Goal: Task Accomplishment & Management: Complete application form

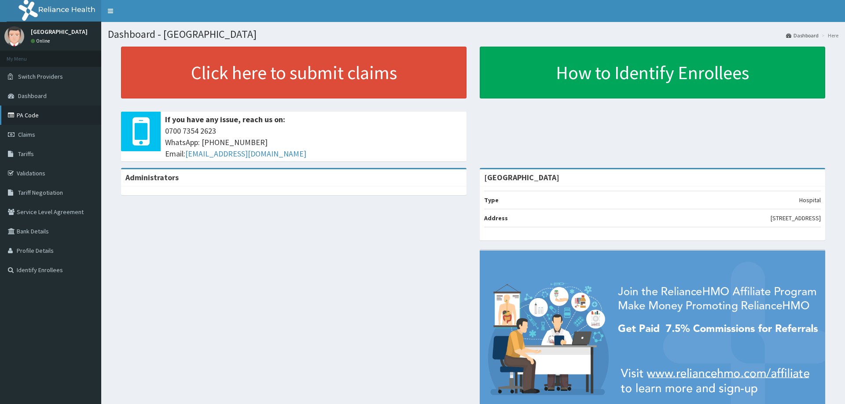
click at [23, 112] on link "PA Code" at bounding box center [50, 115] width 101 height 19
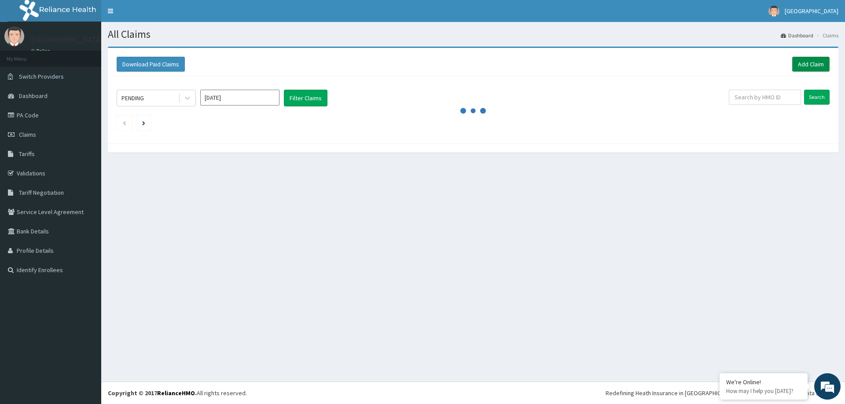
click at [813, 64] on link "Add Claim" at bounding box center [810, 64] width 37 height 15
click at [815, 62] on link "Add Claim" at bounding box center [810, 64] width 37 height 15
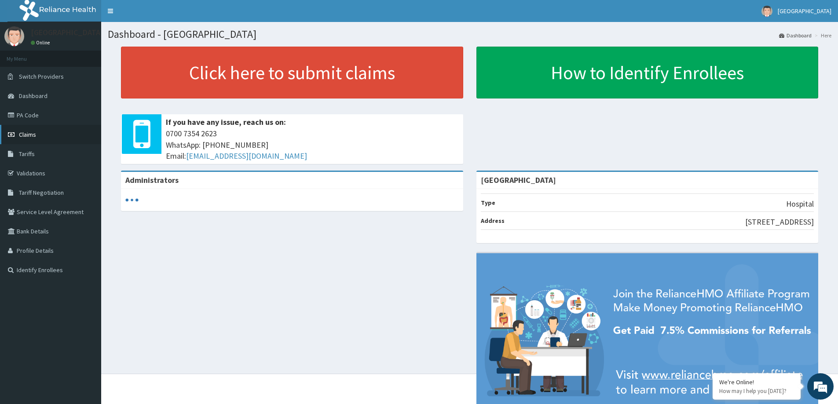
click at [33, 135] on span "Claims" at bounding box center [27, 135] width 17 height 8
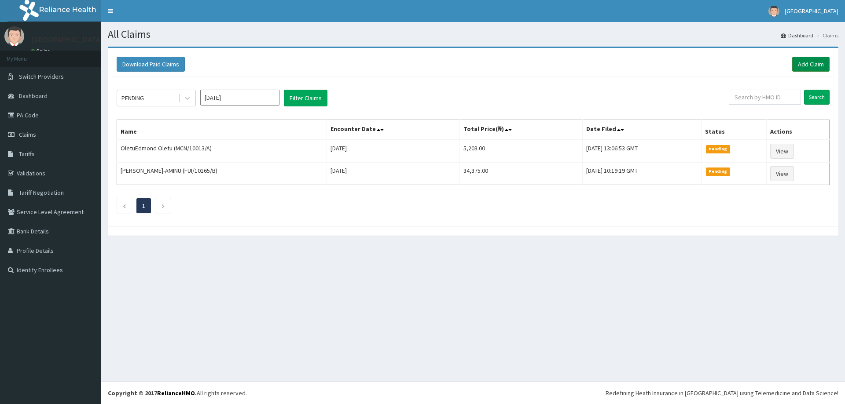
click at [798, 65] on link "Add Claim" at bounding box center [810, 64] width 37 height 15
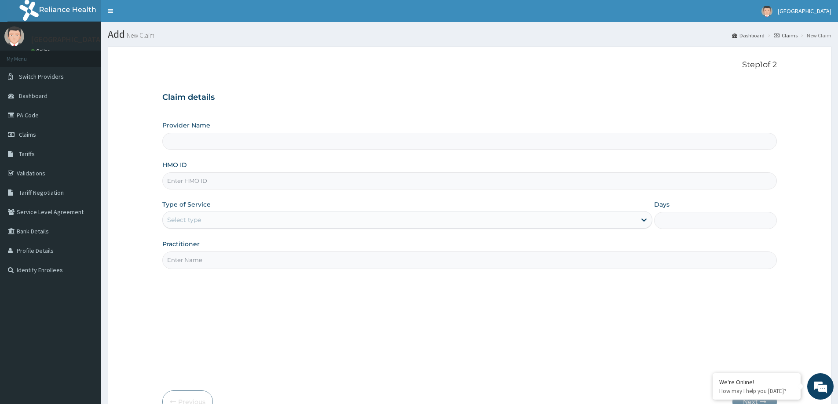
click at [199, 185] on input "HMO ID" at bounding box center [469, 180] width 615 height 17
type input "[GEOGRAPHIC_DATA]"
paste input "PYD/10107/B"
type input "PYD/10107/B"
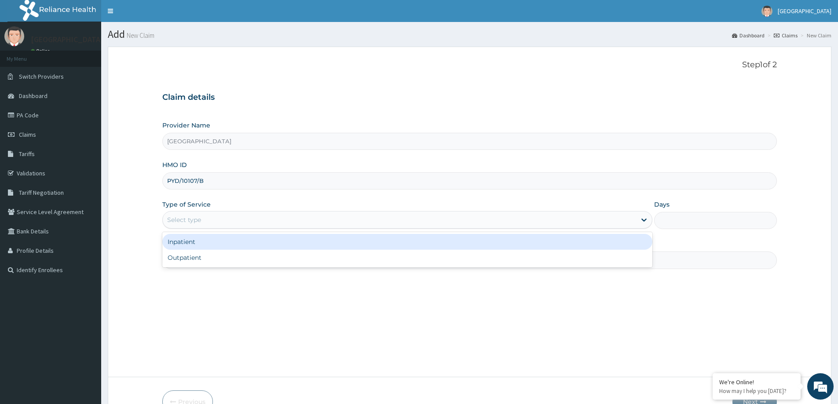
click at [205, 217] on div "Select type" at bounding box center [399, 220] width 473 height 14
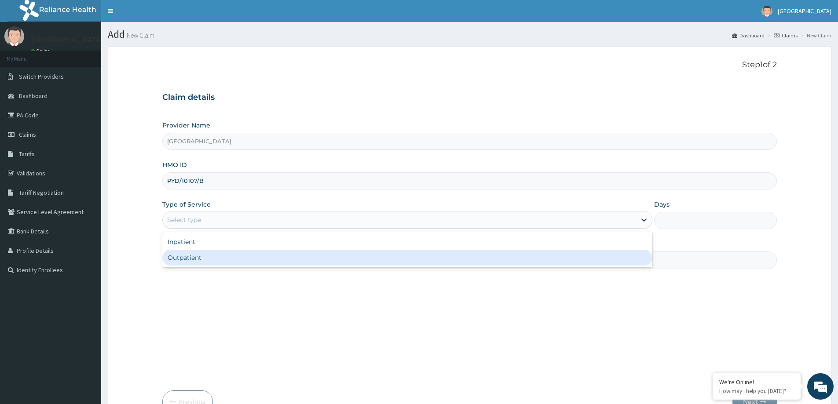
click at [205, 259] on div "Outpatient" at bounding box center [407, 258] width 490 height 16
type input "1"
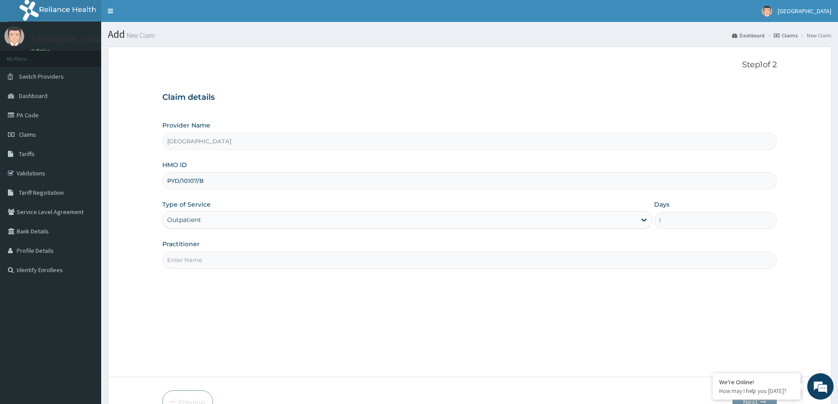
click at [230, 258] on input "Practitioner" at bounding box center [469, 260] width 615 height 17
type input "DR [PERSON_NAME]"
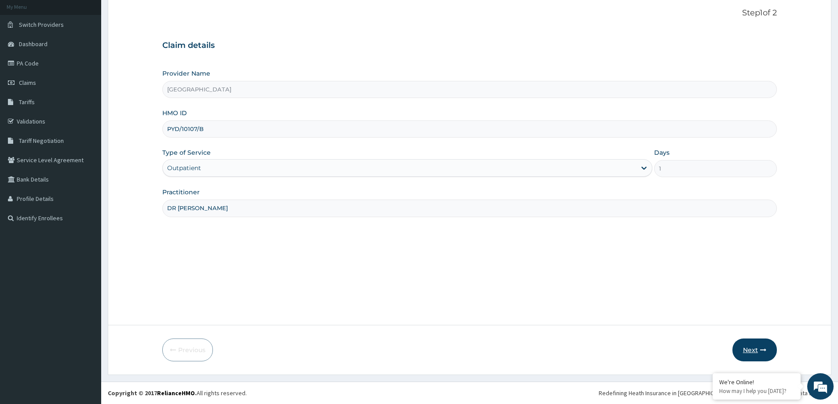
drag, startPoint x: 744, startPoint y: 349, endPoint x: 737, endPoint y: 341, distance: 10.0
click at [737, 341] on button "Next" at bounding box center [755, 350] width 44 height 23
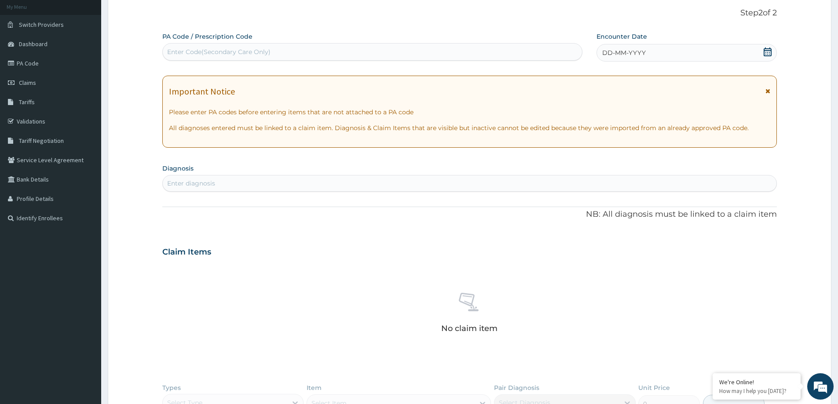
click at [640, 51] on span "DD-MM-YYYY" at bounding box center [624, 52] width 44 height 9
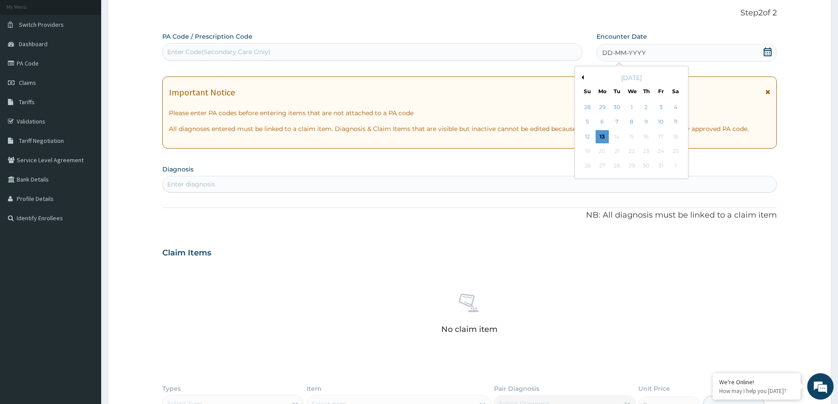
scroll to position [0, 0]
click at [605, 138] on div "13" at bounding box center [602, 136] width 13 height 13
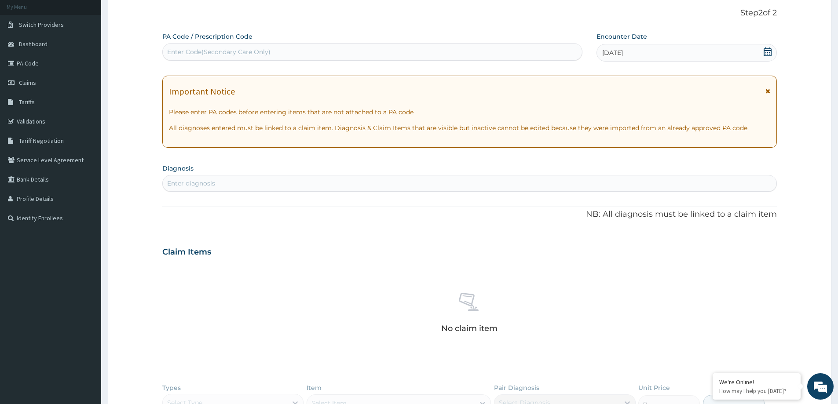
click at [472, 181] on div "Enter diagnosis" at bounding box center [470, 183] width 614 height 14
type input "T"
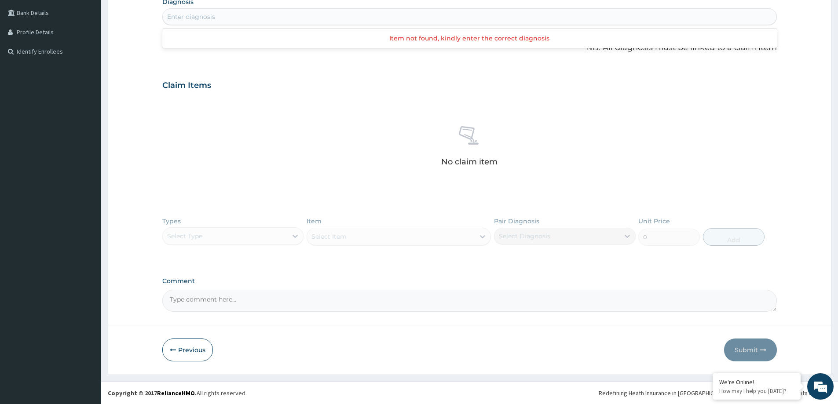
scroll to position [43, 0]
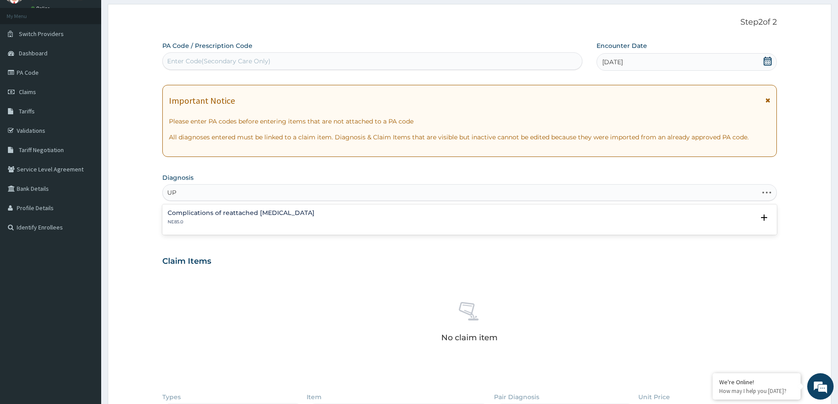
type input "U"
type input "URTI"
drag, startPoint x: 257, startPoint y: 217, endPoint x: 268, endPoint y: 195, distance: 24.8
click at [259, 216] on div "Acute upper respiratory infection, site unspecified CA07.0" at bounding box center [232, 217] width 128 height 15
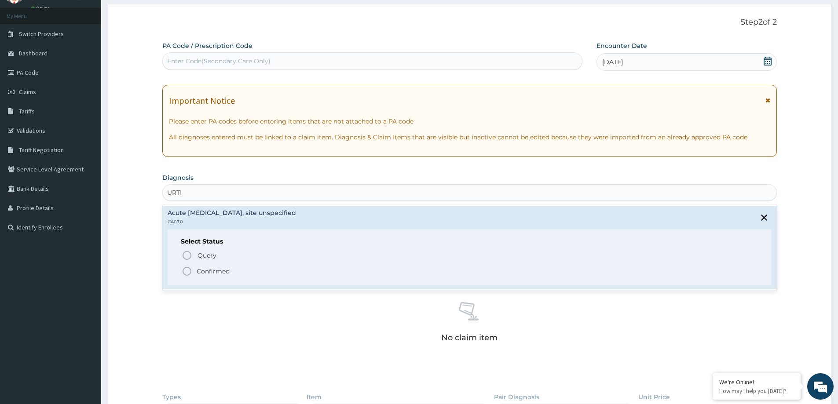
click at [226, 274] on p "Confirmed" at bounding box center [213, 271] width 33 height 9
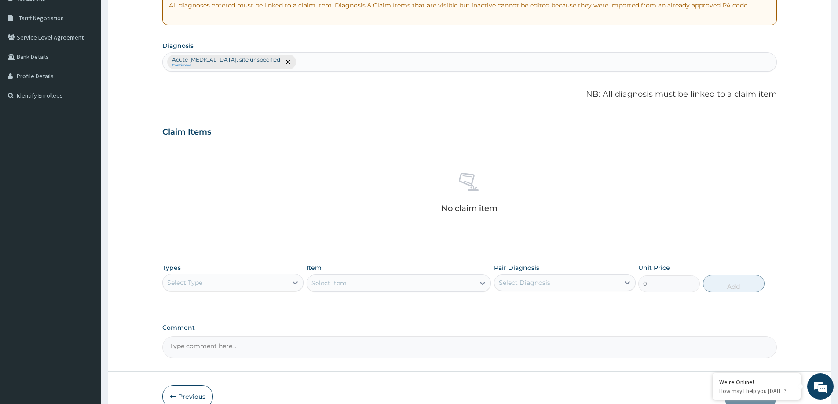
scroll to position [221, 0]
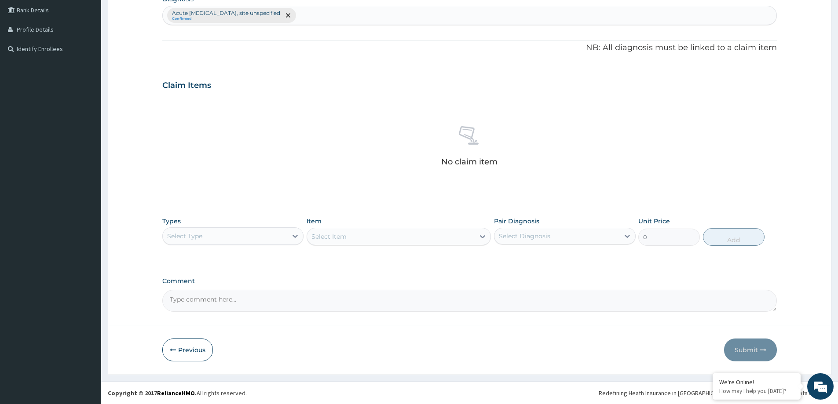
click at [272, 232] on div "Select Type" at bounding box center [225, 236] width 125 height 14
click at [218, 295] on div "Procedures" at bounding box center [232, 290] width 141 height 16
click at [429, 236] on div "Select Item" at bounding box center [399, 237] width 184 height 18
click at [393, 238] on div "Select Item" at bounding box center [399, 237] width 184 height 18
click at [368, 236] on div "Select Item" at bounding box center [399, 237] width 184 height 18
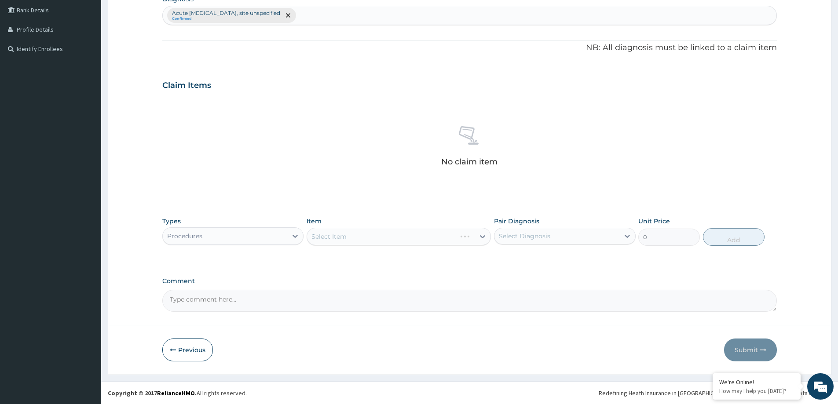
click at [472, 236] on div "Select Item" at bounding box center [399, 237] width 184 height 18
click at [350, 238] on div "Select Item" at bounding box center [399, 237] width 184 height 18
click at [351, 238] on div "Select Item" at bounding box center [399, 237] width 184 height 18
click at [442, 239] on div "Select Item" at bounding box center [399, 237] width 184 height 18
click at [440, 235] on div "Select Item" at bounding box center [399, 237] width 184 height 18
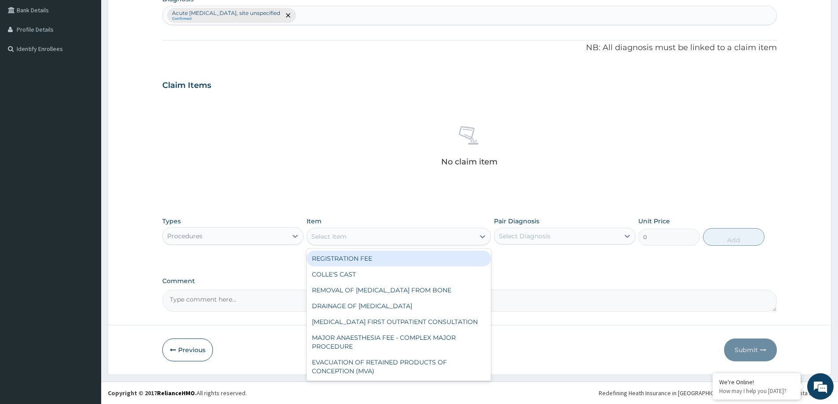
click at [359, 240] on div "Select Item" at bounding box center [391, 237] width 168 height 14
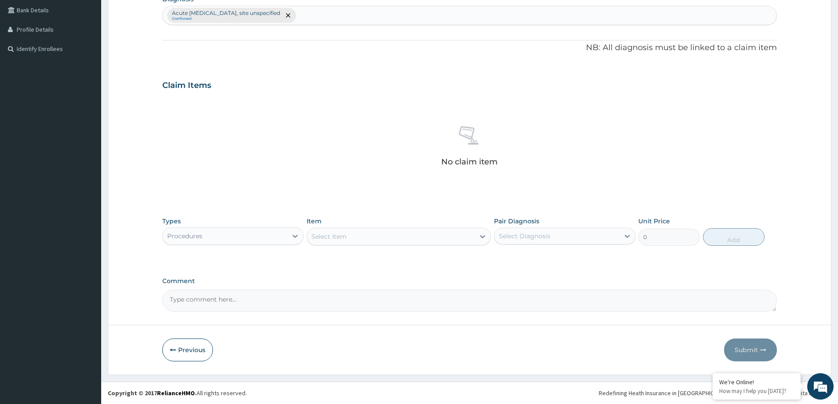
click at [359, 240] on div "Select Item" at bounding box center [391, 237] width 168 height 14
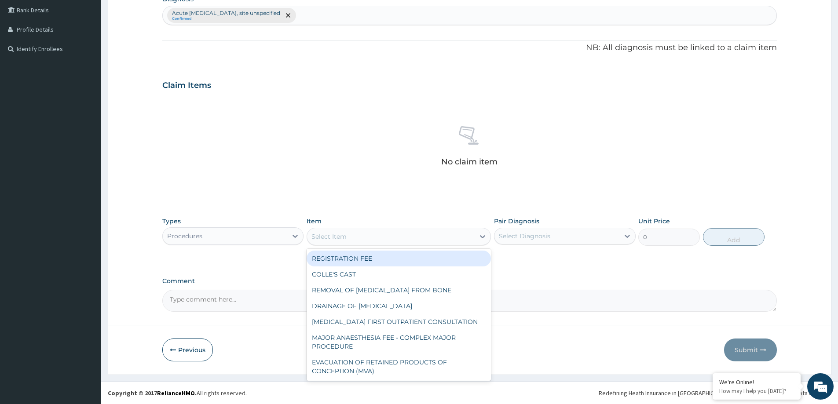
click at [359, 240] on div "Select Item" at bounding box center [391, 237] width 168 height 14
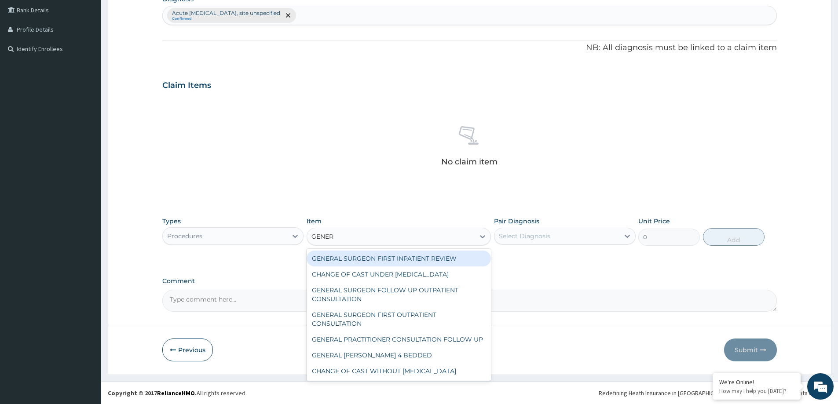
type input "GENERA"
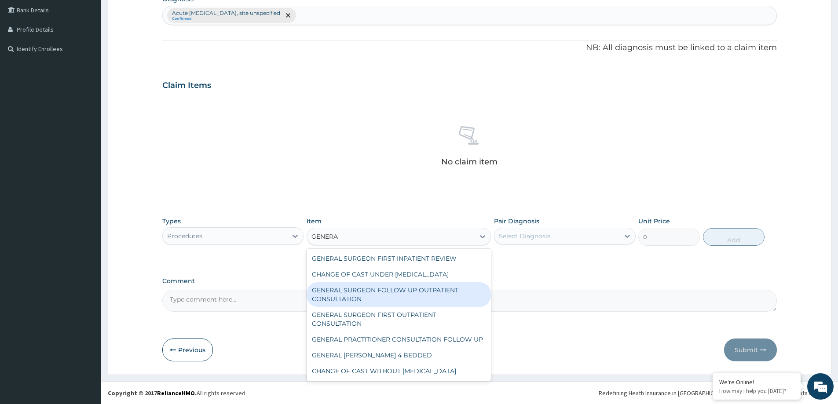
scroll to position [107, 0]
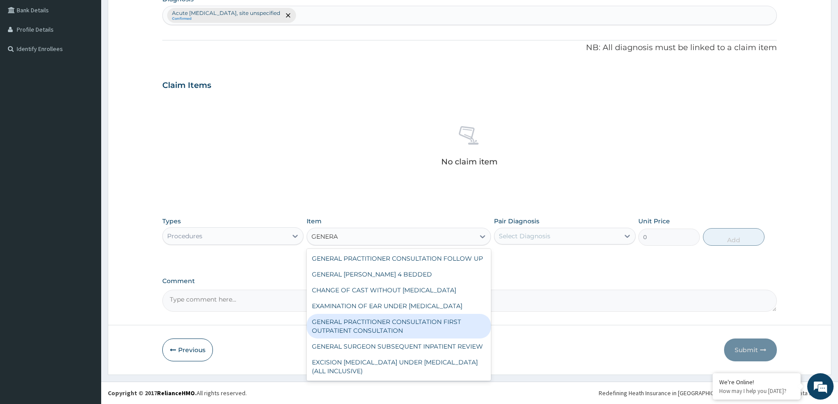
click at [448, 316] on div "GENERAL PRACTITIONER CONSULTATION FIRST OUTPATIENT CONSULTATION" at bounding box center [399, 326] width 184 height 25
type input "3547.5"
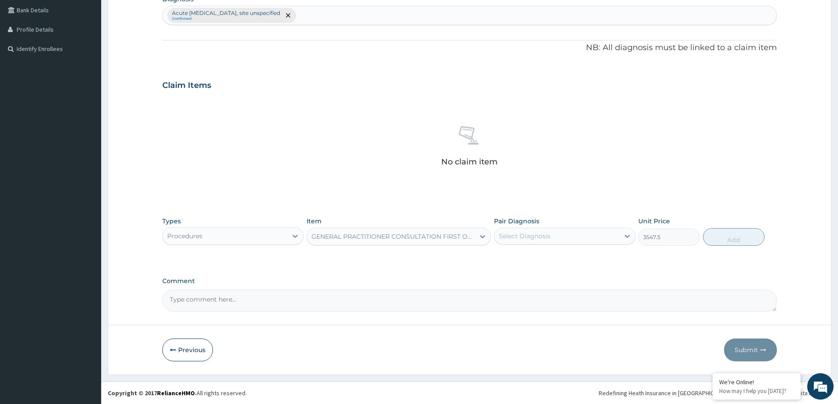
click at [605, 243] on div "Pair Diagnosis Select Diagnosis" at bounding box center [564, 231] width 141 height 29
drag, startPoint x: 588, startPoint y: 225, endPoint x: 588, endPoint y: 235, distance: 9.3
click at [588, 229] on div "Pair Diagnosis Select Diagnosis" at bounding box center [564, 231] width 141 height 29
click at [604, 241] on div "Select Diagnosis" at bounding box center [557, 236] width 125 height 14
drag, startPoint x: 597, startPoint y: 267, endPoint x: 701, endPoint y: 246, distance: 106.0
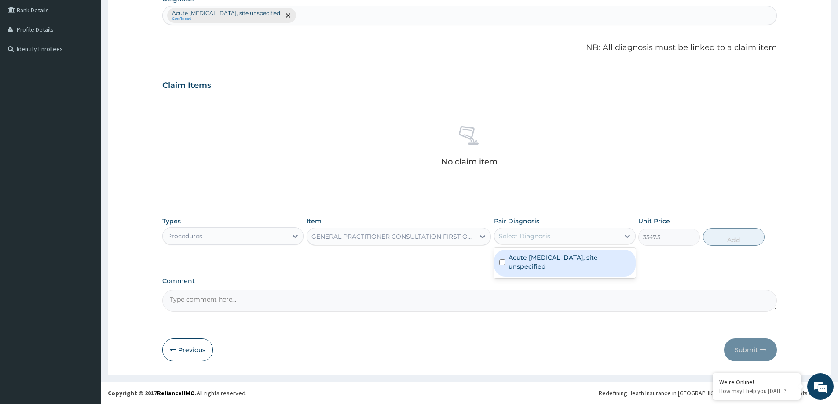
click at [596, 267] on label "Acute upper respiratory infection, site unspecified" at bounding box center [569, 262] width 121 height 18
checkbox input "true"
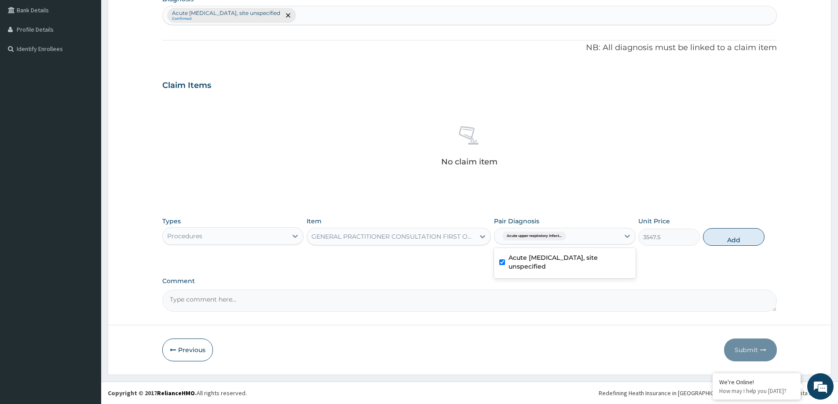
click at [744, 238] on button "Add" at bounding box center [734, 237] width 62 height 18
type input "0"
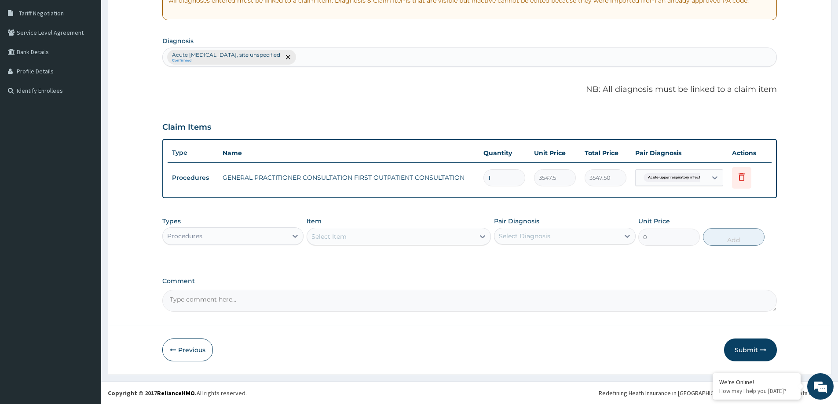
scroll to position [180, 0]
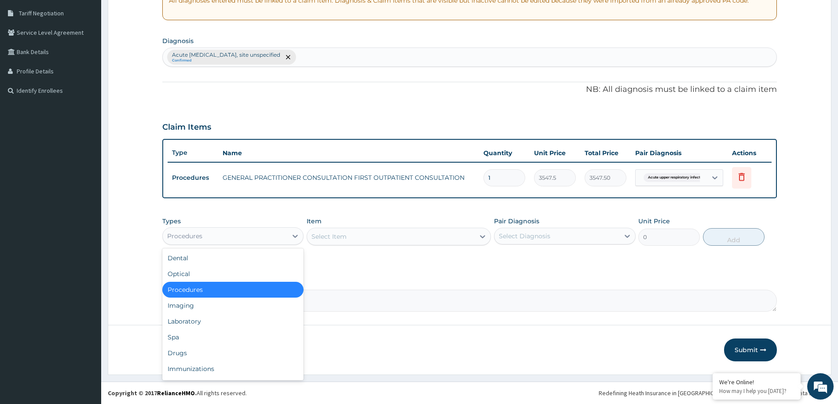
click at [265, 235] on div "Procedures" at bounding box center [225, 236] width 125 height 14
click at [201, 350] on div "Drugs" at bounding box center [232, 353] width 141 height 16
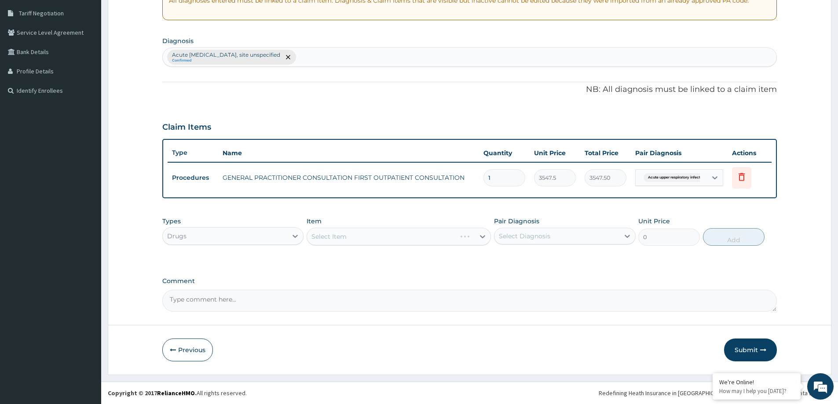
click at [396, 245] on div "Select Item" at bounding box center [399, 237] width 184 height 18
click at [399, 243] on div "Select Item" at bounding box center [399, 237] width 184 height 18
click at [397, 238] on div "Select Item" at bounding box center [399, 237] width 184 height 18
click at [470, 241] on div "Select Item" at bounding box center [399, 237] width 184 height 18
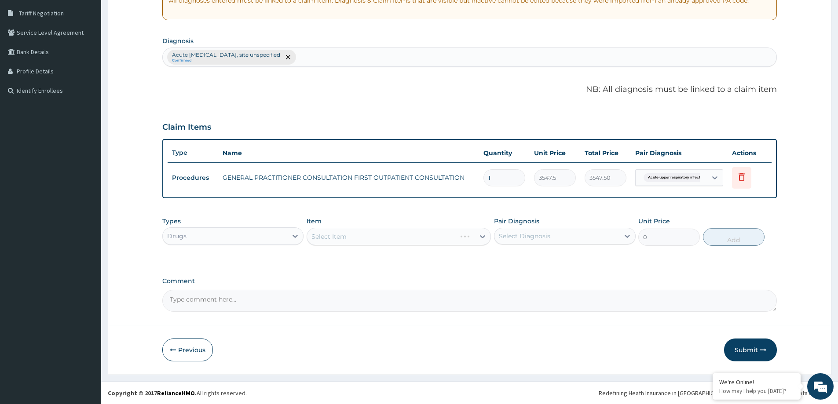
click at [470, 241] on div "Select Item" at bounding box center [399, 237] width 184 height 18
click at [424, 238] on div "Select Item" at bounding box center [399, 237] width 184 height 18
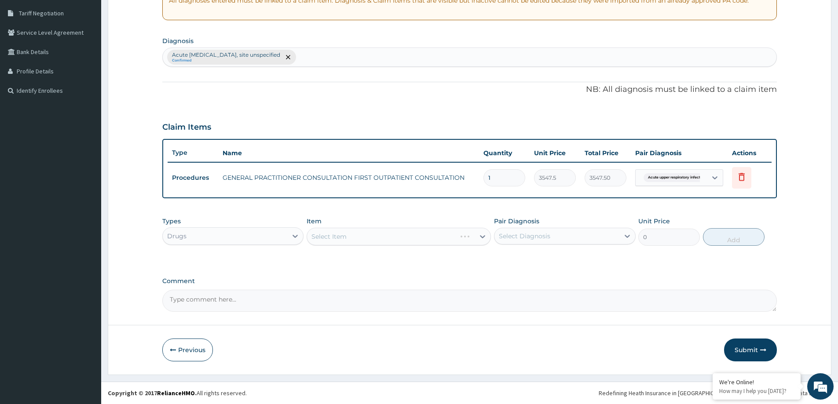
click at [424, 238] on div "Select Item" at bounding box center [399, 237] width 184 height 18
click at [364, 239] on div "Select Item" at bounding box center [391, 237] width 168 height 14
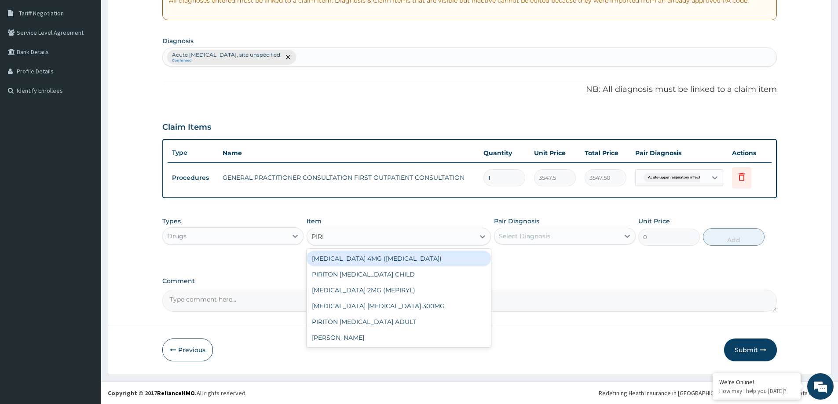
type input "PIRIT"
click at [454, 264] on div "PIRITON EXPECTORANT CHILD" at bounding box center [399, 259] width 184 height 16
type input "1182.5"
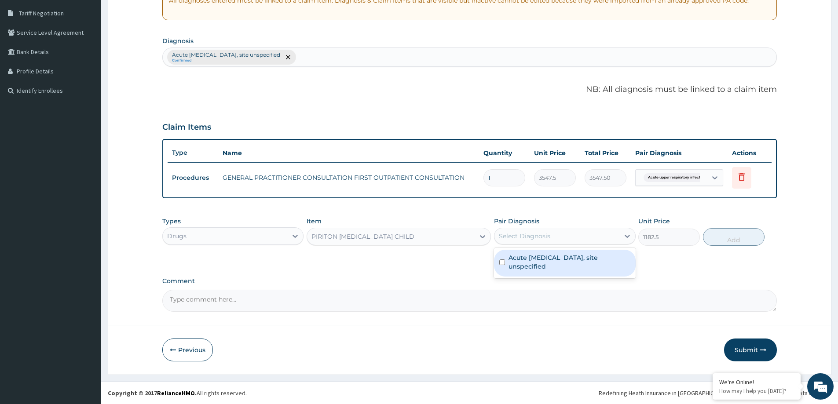
click at [571, 235] on div "Select Diagnosis" at bounding box center [557, 236] width 125 height 14
click at [565, 265] on label "Acute upper respiratory infection, site unspecified" at bounding box center [569, 262] width 121 height 18
checkbox input "true"
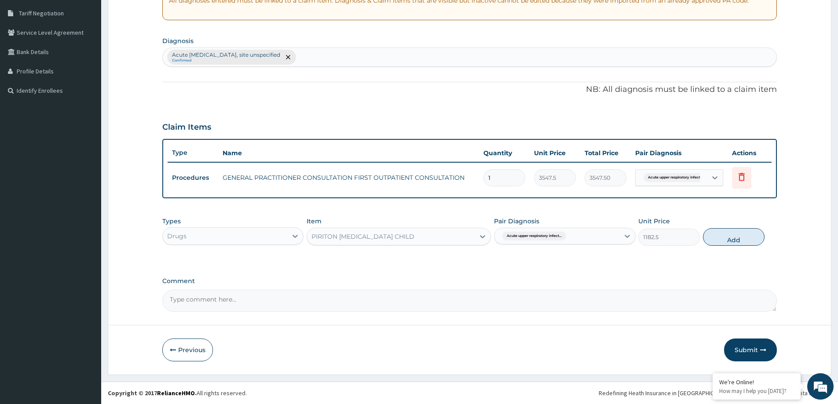
drag, startPoint x: 723, startPoint y: 235, endPoint x: 411, endPoint y: 240, distance: 311.6
click at [724, 235] on button "Add" at bounding box center [734, 237] width 62 height 18
type input "0"
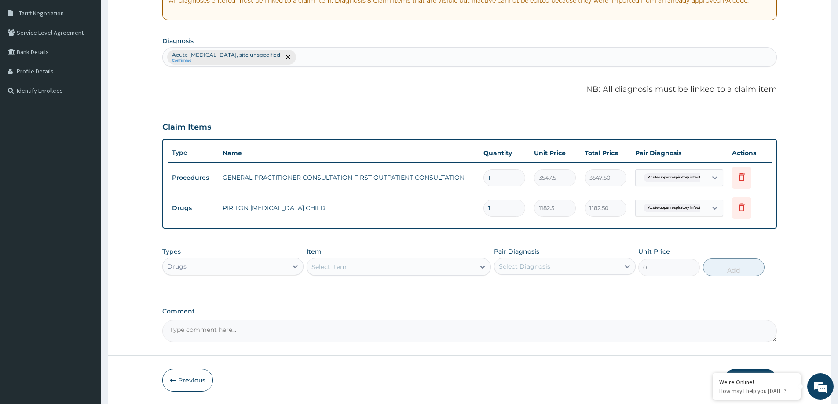
click at [385, 275] on div "Select Item" at bounding box center [399, 267] width 184 height 18
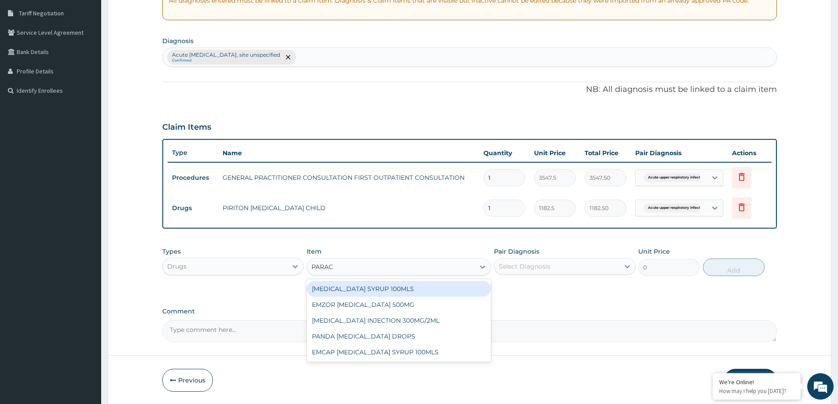
type input "PARACE"
click at [427, 290] on div "PARACETAMOL SYRUP 100MLS" at bounding box center [399, 289] width 184 height 16
type input "709.5"
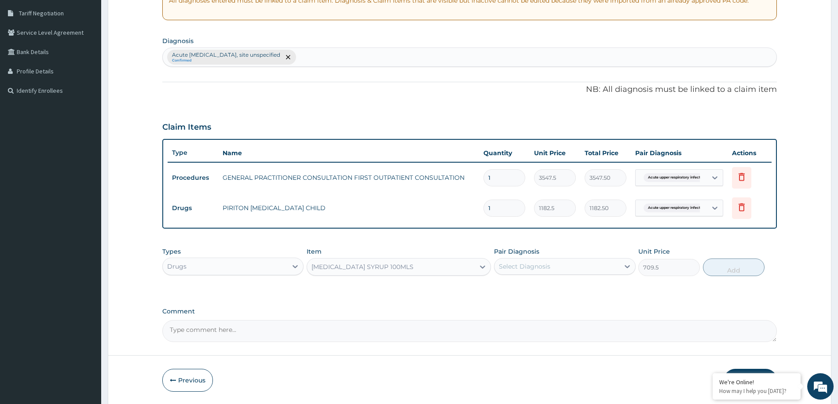
click at [580, 269] on div "Select Diagnosis" at bounding box center [557, 267] width 125 height 14
click at [558, 303] on div "Acute upper respiratory infection, site unspecified" at bounding box center [564, 293] width 141 height 27
checkbox input "true"
click at [736, 271] on button "Add" at bounding box center [734, 268] width 62 height 18
type input "0"
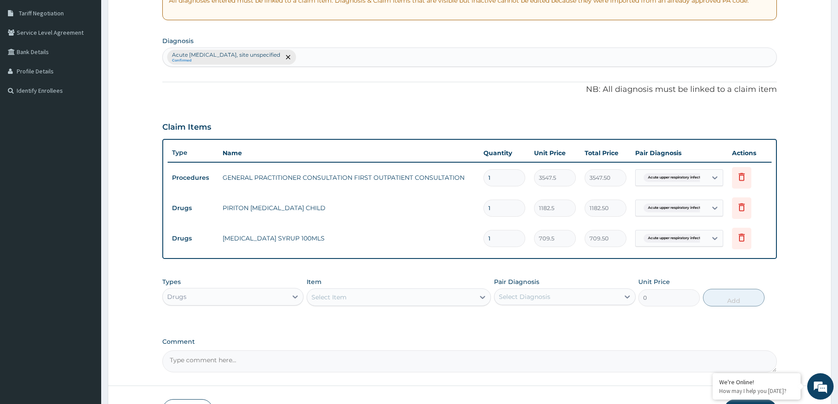
scroll to position [240, 0]
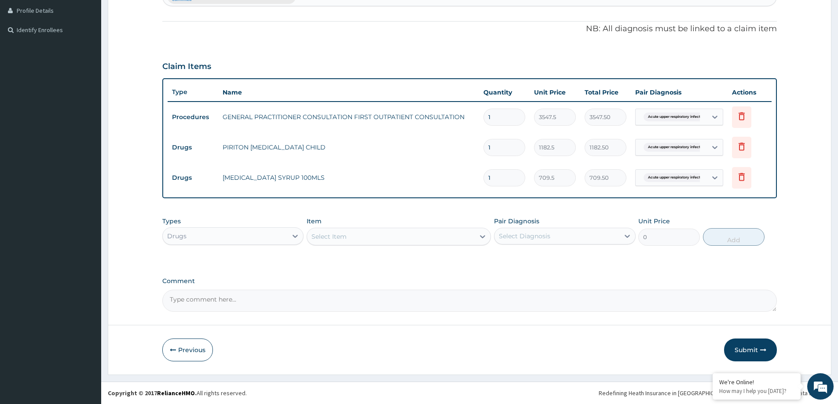
click at [396, 225] on div "Item Select Item" at bounding box center [399, 231] width 184 height 29
click at [378, 235] on div "Select Item" at bounding box center [391, 237] width 168 height 14
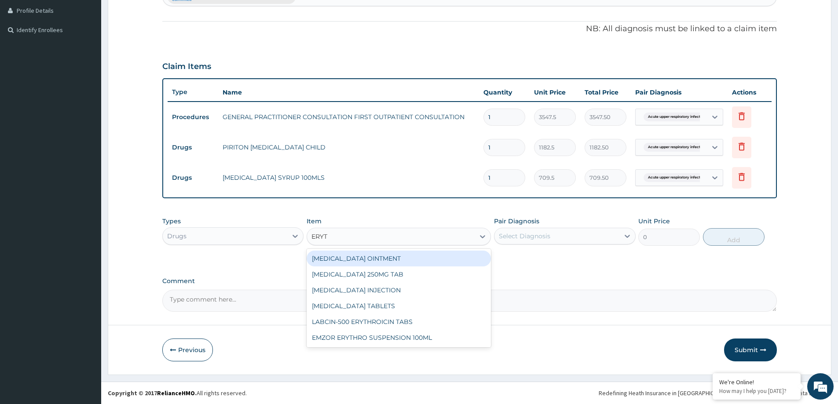
type input "ERYTH"
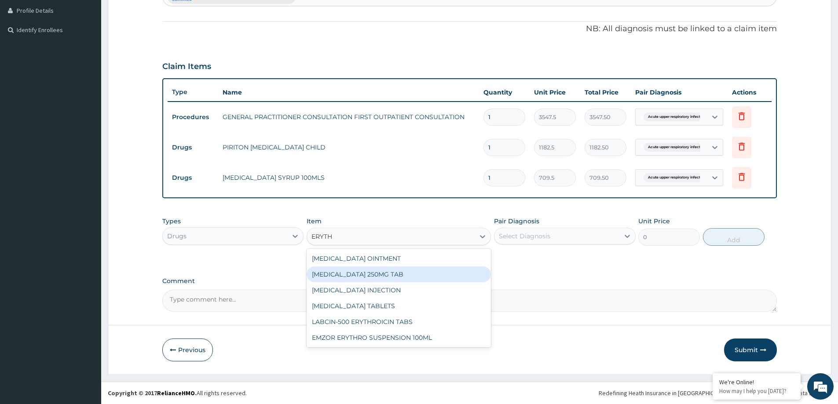
drag, startPoint x: 402, startPoint y: 273, endPoint x: 454, endPoint y: 261, distance: 53.3
click at [403, 273] on div "ERYTHROMYCIN 250MG TAB" at bounding box center [399, 275] width 184 height 16
type input "170"
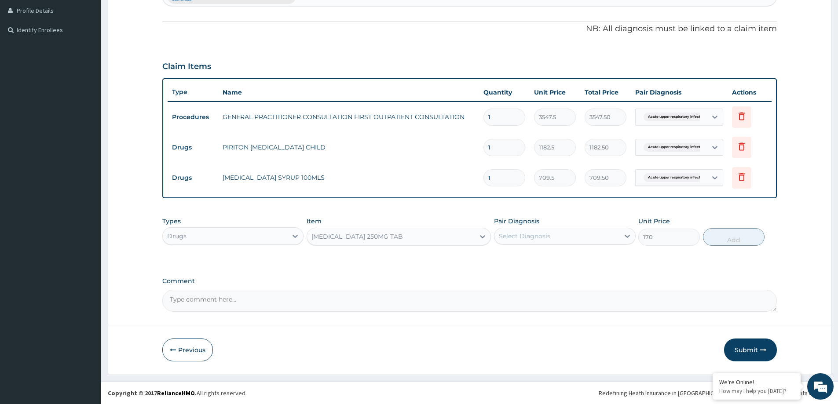
drag, startPoint x: 607, startPoint y: 239, endPoint x: 605, endPoint y: 245, distance: 6.3
click at [608, 239] on div "Select Diagnosis" at bounding box center [557, 236] width 125 height 14
drag, startPoint x: 591, startPoint y: 268, endPoint x: 707, endPoint y: 256, distance: 115.9
click at [591, 268] on label "Acute upper respiratory infection, site unspecified" at bounding box center [569, 262] width 121 height 18
checkbox input "true"
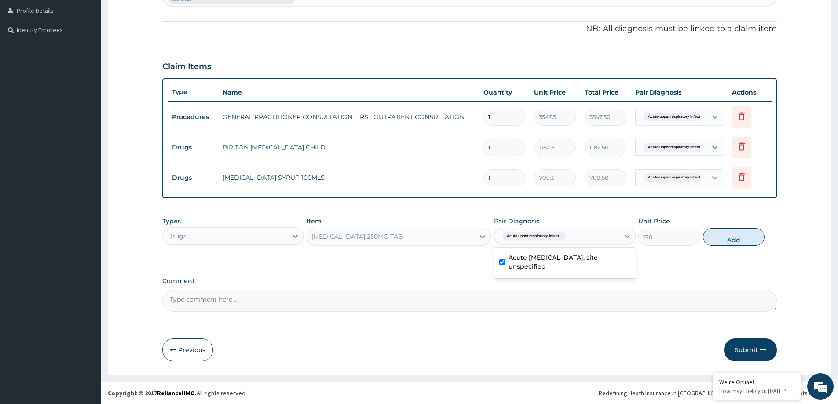
drag, startPoint x: 757, startPoint y: 241, endPoint x: 715, endPoint y: 249, distance: 42.5
click at [756, 241] on button "Add" at bounding box center [734, 237] width 62 height 18
type input "0"
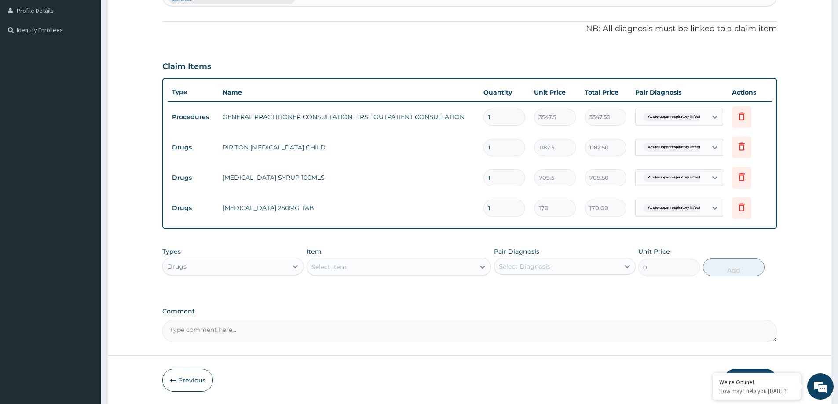
type input "15"
type input "2550.00"
type input "15"
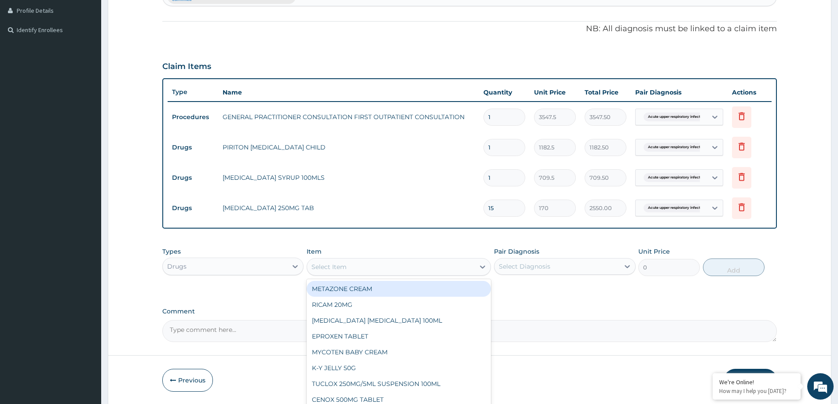
click at [397, 269] on div "Select Item" at bounding box center [391, 267] width 168 height 14
type input "LORAT"
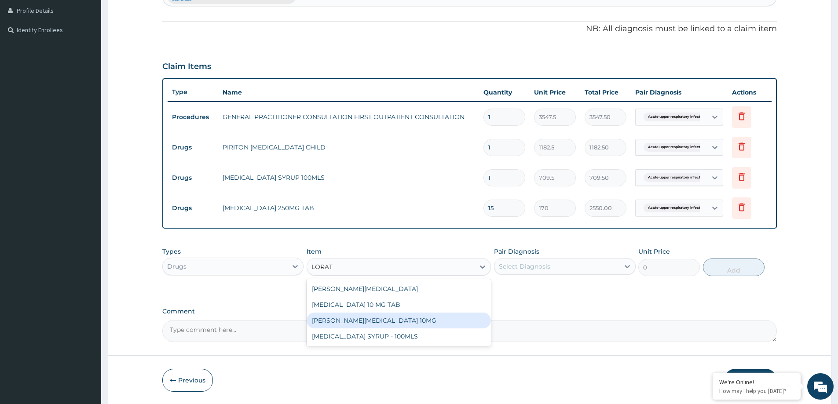
click at [389, 313] on div "LORATYN LORATADINE 10MG" at bounding box center [399, 321] width 184 height 16
type input "88.6875"
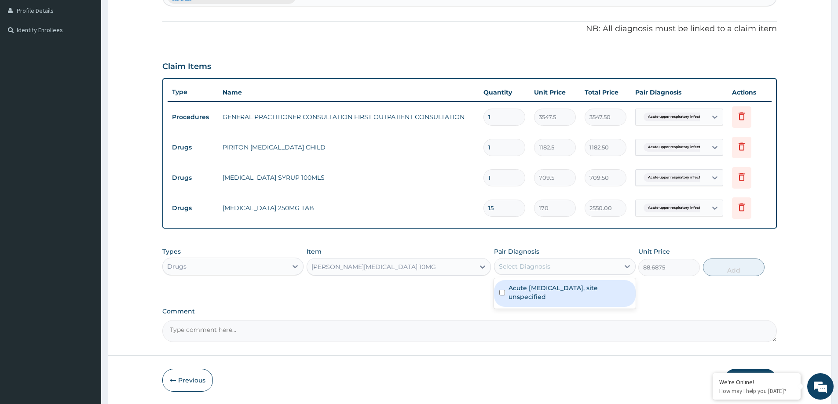
click at [561, 268] on div "Select Diagnosis" at bounding box center [557, 267] width 125 height 14
click at [547, 291] on label "Acute upper respiratory infection, site unspecified" at bounding box center [569, 293] width 121 height 18
checkbox input "true"
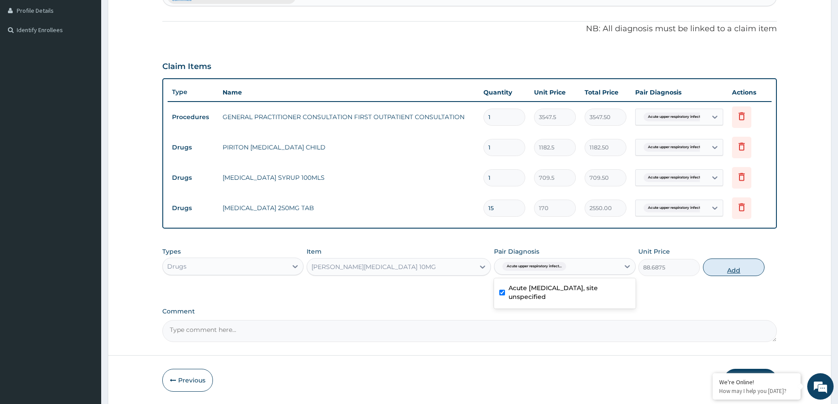
click at [746, 267] on button "Add" at bounding box center [734, 268] width 62 height 18
type input "0"
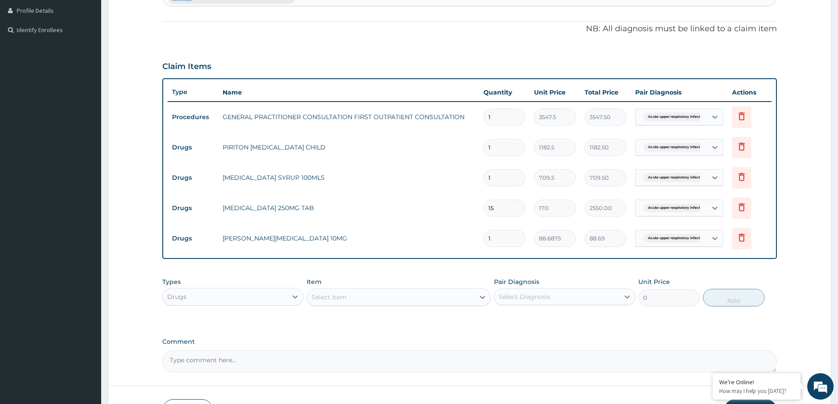
type input "10"
type input "886.88"
type input "10"
click at [748, 144] on icon at bounding box center [741, 148] width 19 height 22
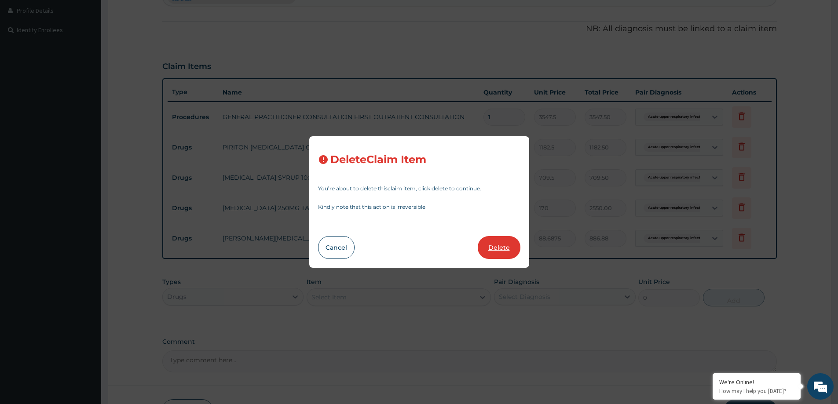
click at [500, 244] on button "Delete" at bounding box center [499, 247] width 43 height 23
type input "709.5"
type input "709.50"
type input "15"
type input "170"
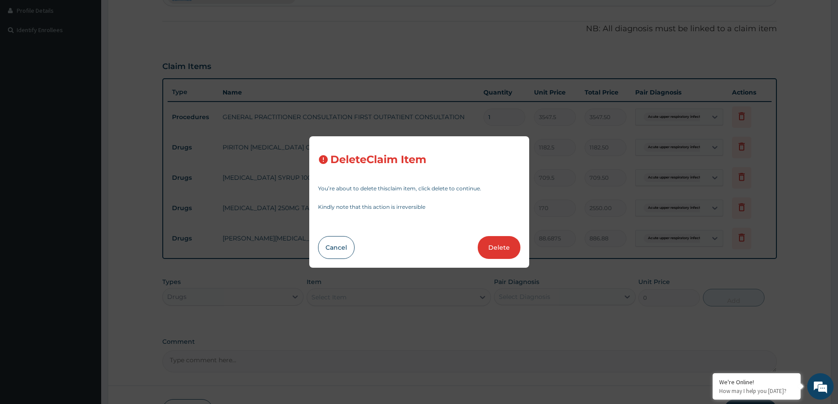
type input "2550.00"
type input "10"
type input "88.6875"
type input "886.88"
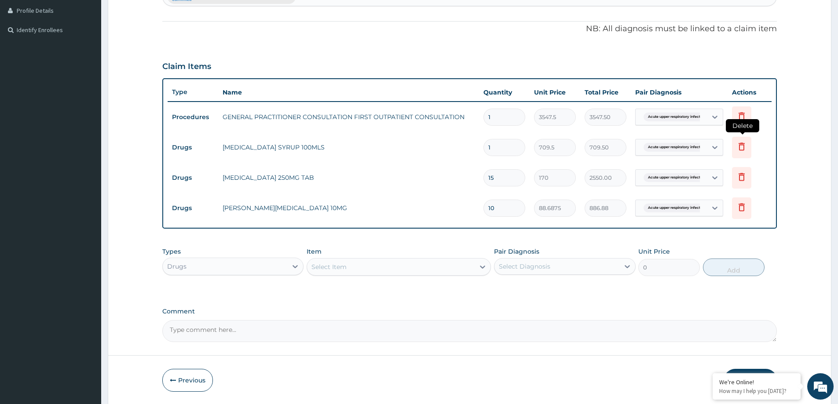
click at [742, 143] on icon at bounding box center [742, 147] width 6 height 8
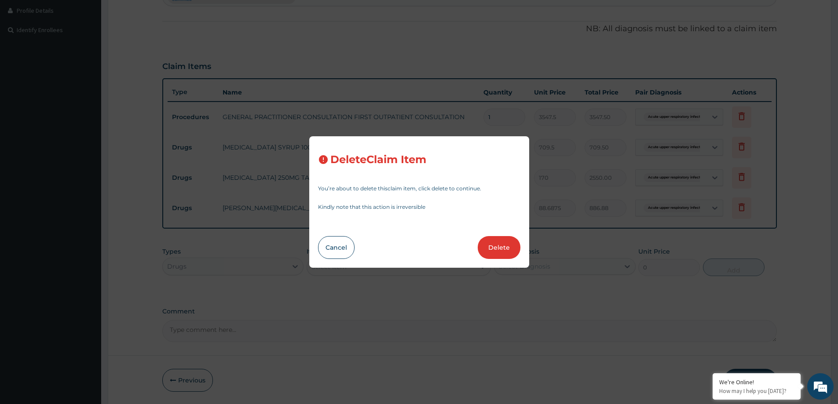
drag, startPoint x: 510, startPoint y: 249, endPoint x: 459, endPoint y: 262, distance: 51.9
click at [510, 249] on button "Delete" at bounding box center [499, 247] width 43 height 23
type input "15"
type input "170"
type input "2550.00"
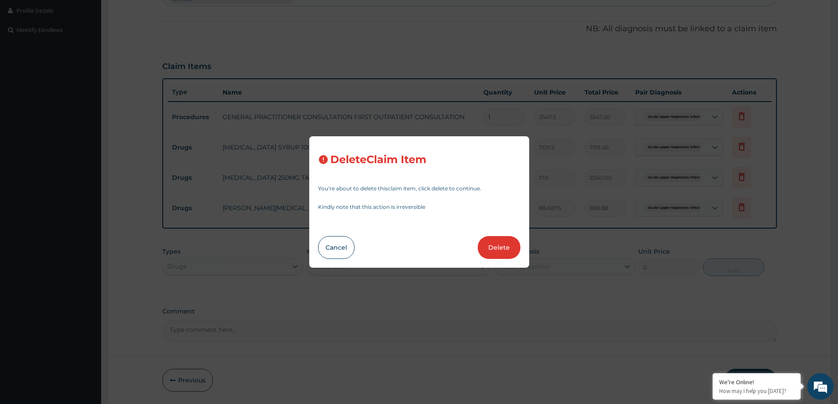
type input "10"
type input "88.6875"
type input "886.88"
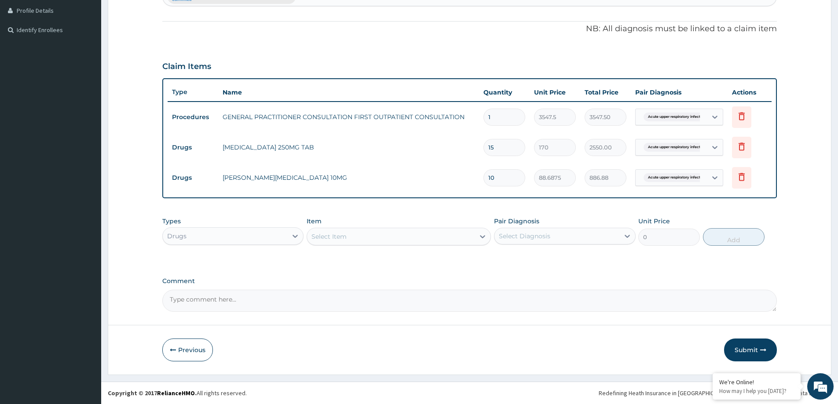
click at [444, 231] on div "Select Item" at bounding box center [391, 237] width 168 height 14
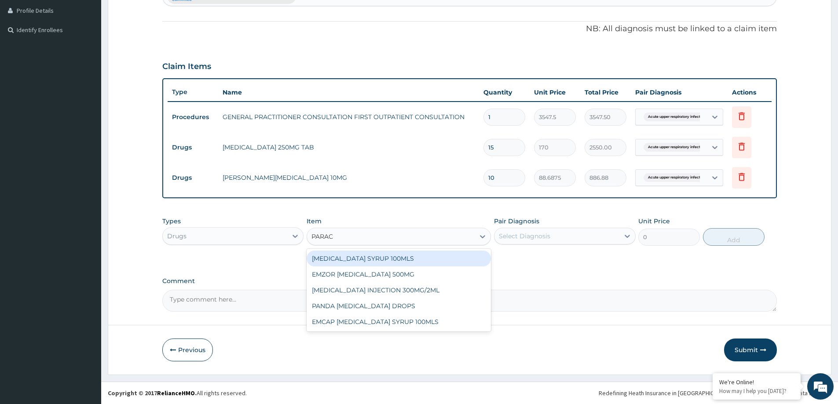
type input "PARACE"
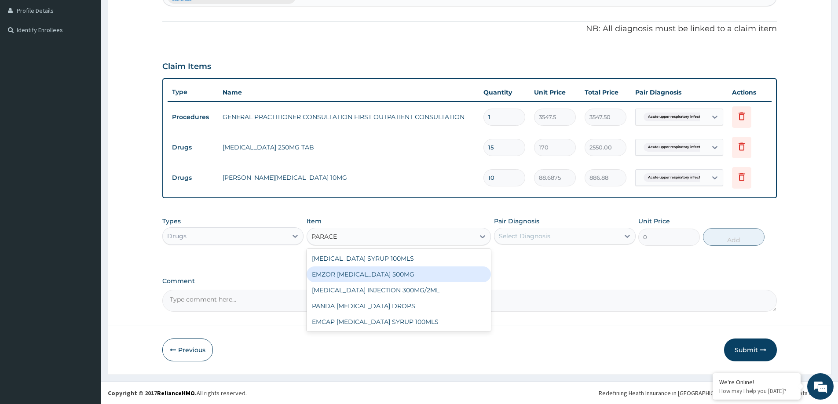
click at [412, 278] on div "EMZOR PARACETAMOL 500MG" at bounding box center [399, 275] width 184 height 16
type input "23.64999961853027"
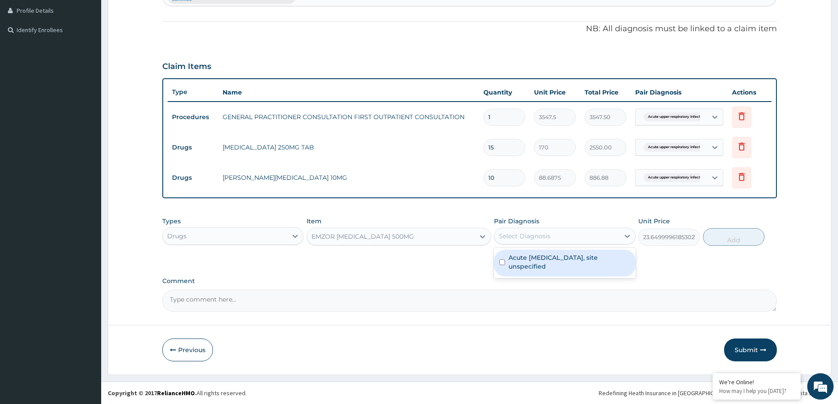
click at [560, 242] on div "Select Diagnosis" at bounding box center [557, 236] width 125 height 14
drag, startPoint x: 554, startPoint y: 256, endPoint x: 622, endPoint y: 257, distance: 68.7
click at [554, 256] on label "Acute upper respiratory infection, site unspecified" at bounding box center [569, 262] width 121 height 18
checkbox input "true"
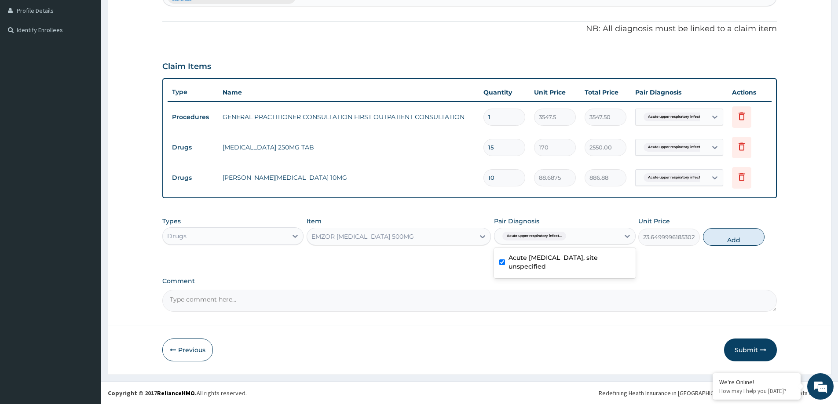
click at [743, 238] on button "Add" at bounding box center [734, 237] width 62 height 18
type input "0"
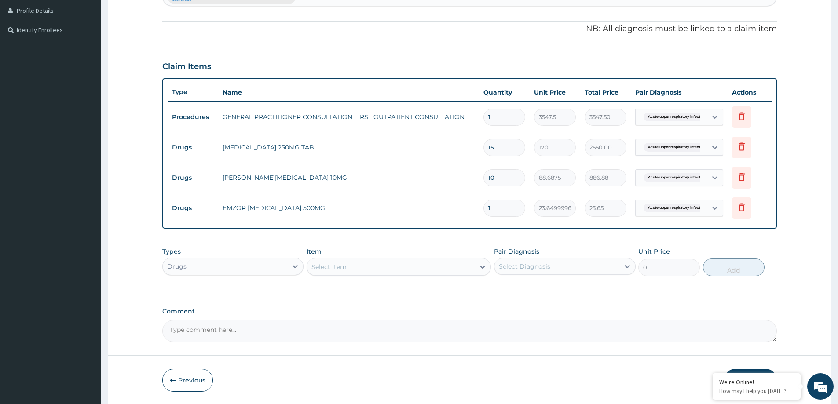
type input "18"
type input "425.70"
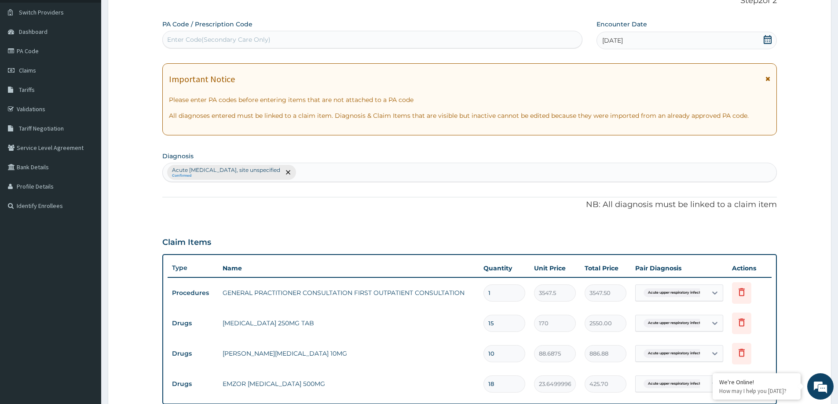
scroll to position [271, 0]
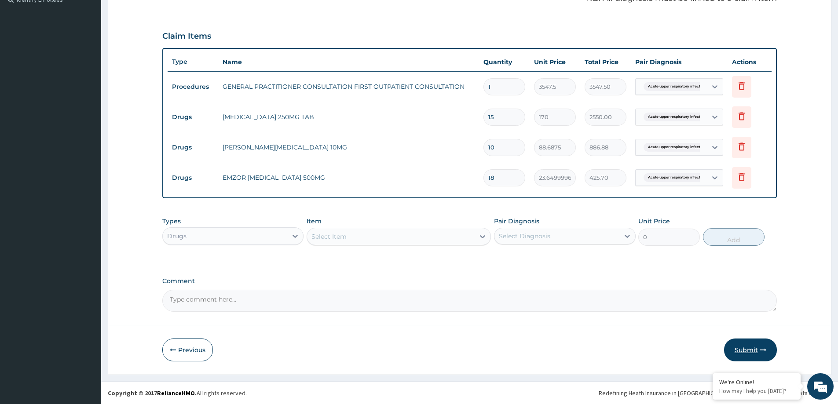
type input "18"
click at [746, 342] on button "Submit" at bounding box center [750, 350] width 53 height 23
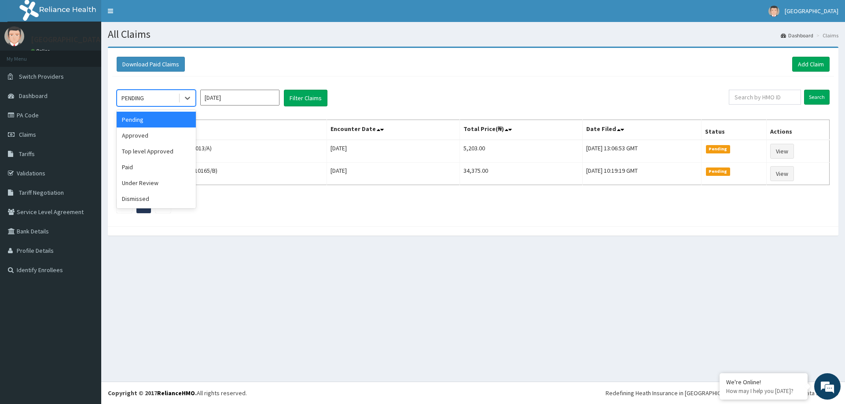
click at [162, 102] on div "PENDING" at bounding box center [147, 98] width 61 height 14
drag, startPoint x: 149, startPoint y: 136, endPoint x: 238, endPoint y: 118, distance: 91.0
click at [158, 135] on div "Approved" at bounding box center [156, 136] width 79 height 16
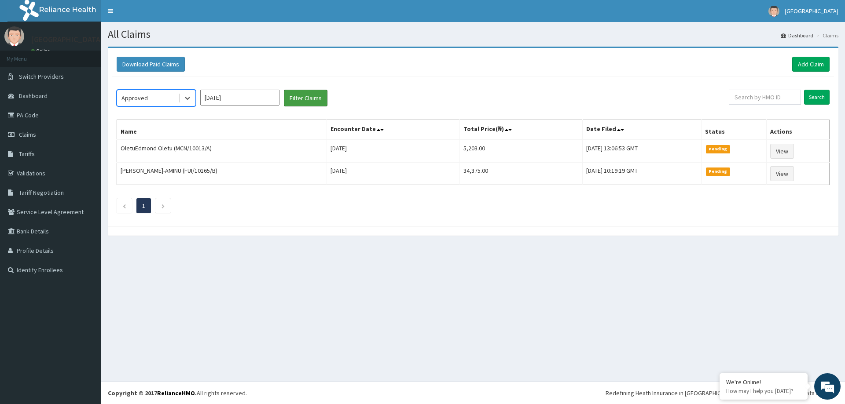
drag, startPoint x: 295, startPoint y: 97, endPoint x: 315, endPoint y: 52, distance: 48.5
click at [296, 97] on button "Filter Claims" at bounding box center [306, 98] width 44 height 17
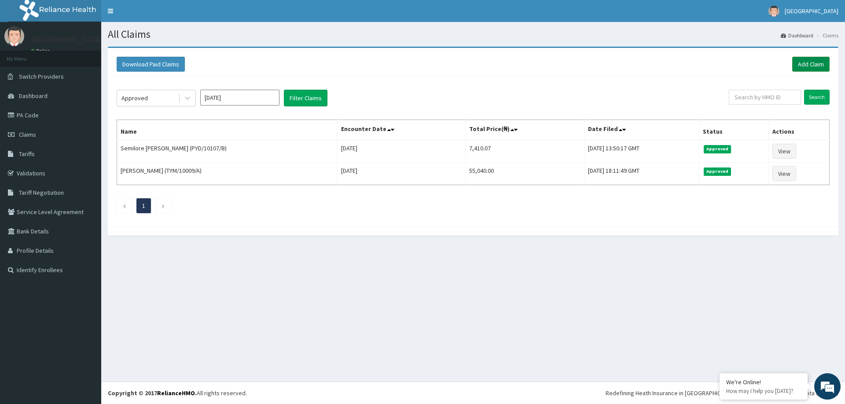
click at [809, 62] on link "Add Claim" at bounding box center [810, 64] width 37 height 15
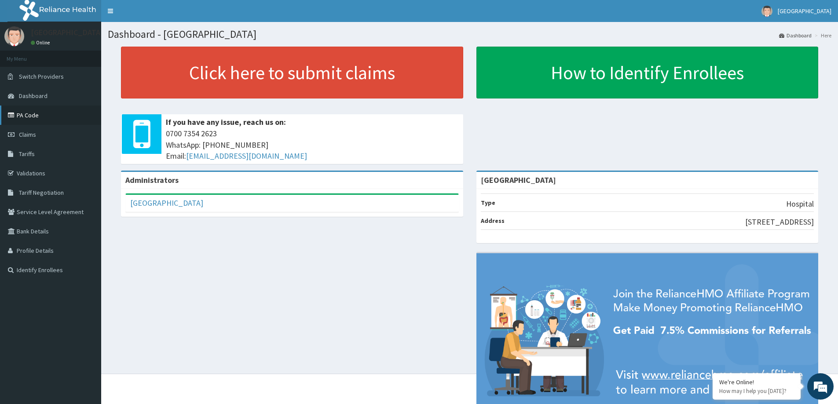
click at [31, 114] on link "PA Code" at bounding box center [50, 115] width 101 height 19
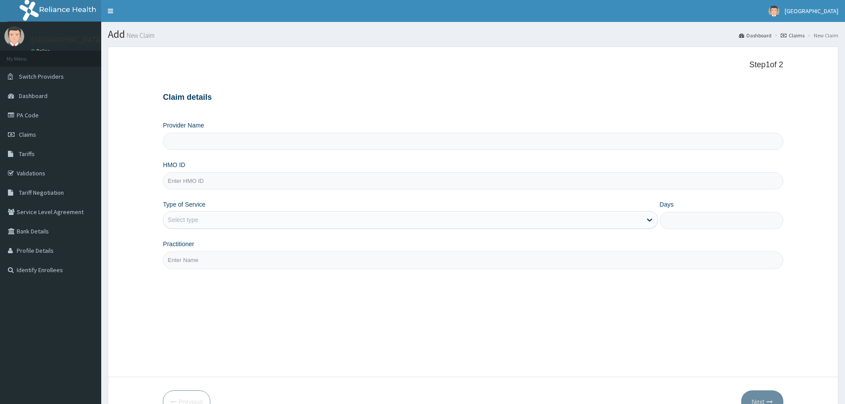
type input "[GEOGRAPHIC_DATA]"
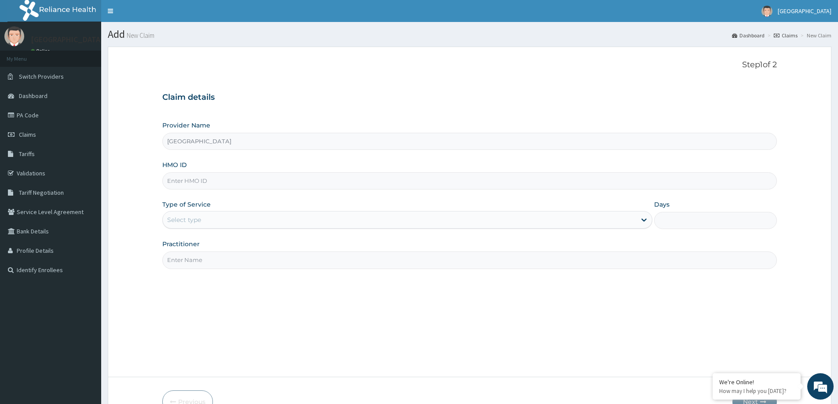
click at [217, 178] on input "HMO ID" at bounding box center [469, 180] width 615 height 17
type input "RET/39546/A"
click at [226, 227] on div "Select type" at bounding box center [407, 220] width 490 height 18
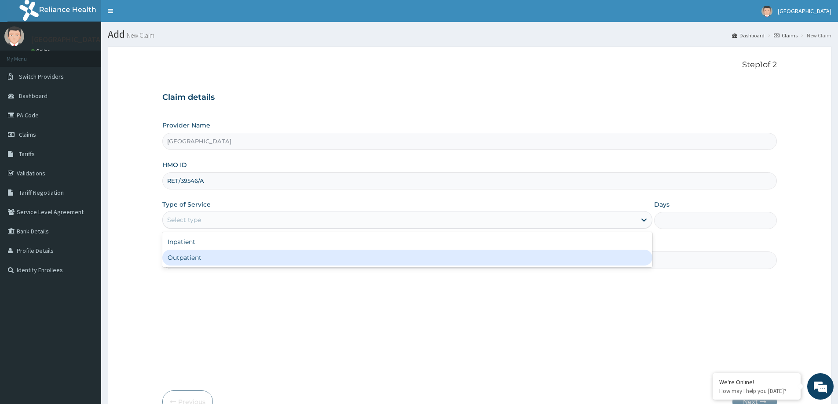
click at [216, 257] on div "Outpatient" at bounding box center [407, 258] width 490 height 16
type input "1"
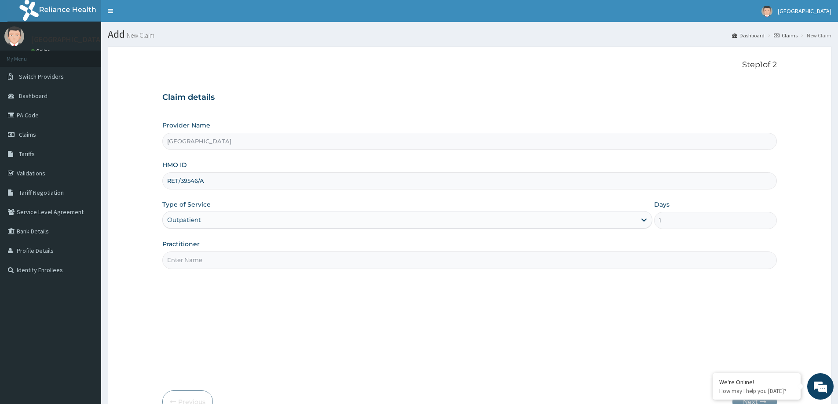
click at [223, 261] on input "Practitioner" at bounding box center [469, 260] width 615 height 17
type input "DR [PERSON_NAME]"
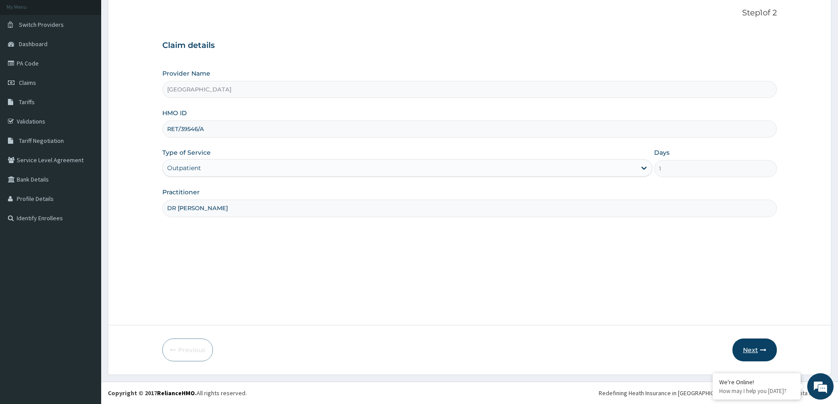
click at [761, 349] on icon "button" at bounding box center [763, 350] width 6 height 6
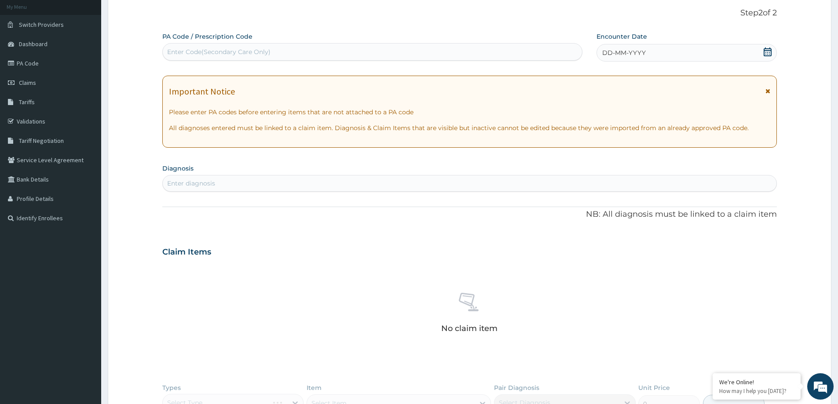
click at [623, 55] on span "DD-MM-YYYY" at bounding box center [624, 52] width 44 height 9
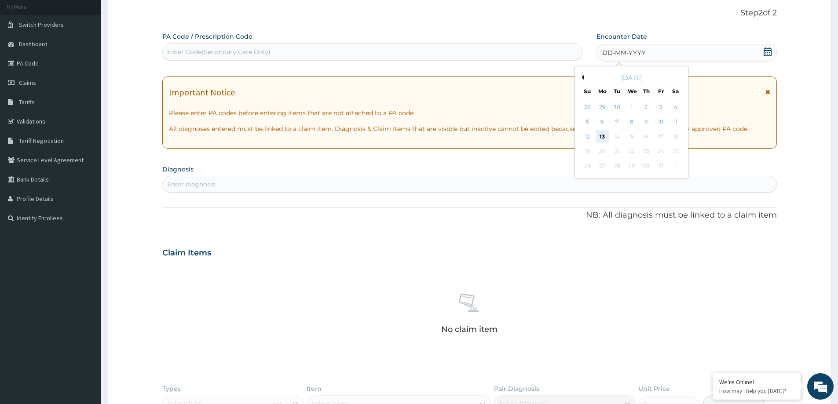
click at [602, 136] on div "13" at bounding box center [602, 136] width 13 height 13
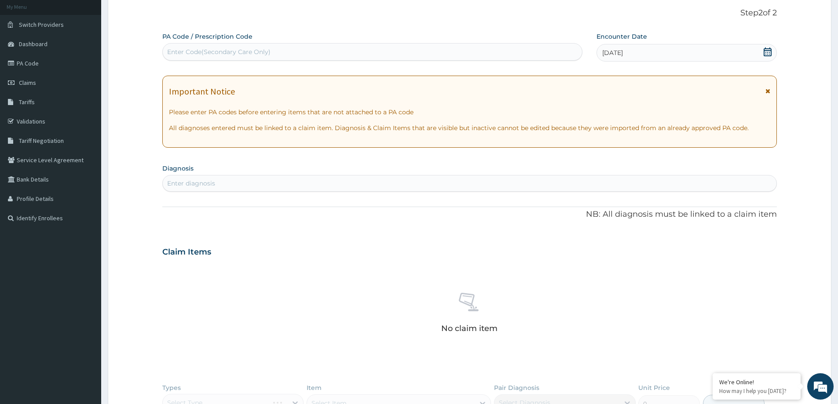
click at [532, 180] on div "Enter diagnosis" at bounding box center [470, 183] width 614 height 14
type input "PUD"
click at [334, 214] on div "[MEDICAL_DATA], site unspecified DA61" at bounding box center [470, 208] width 604 height 15
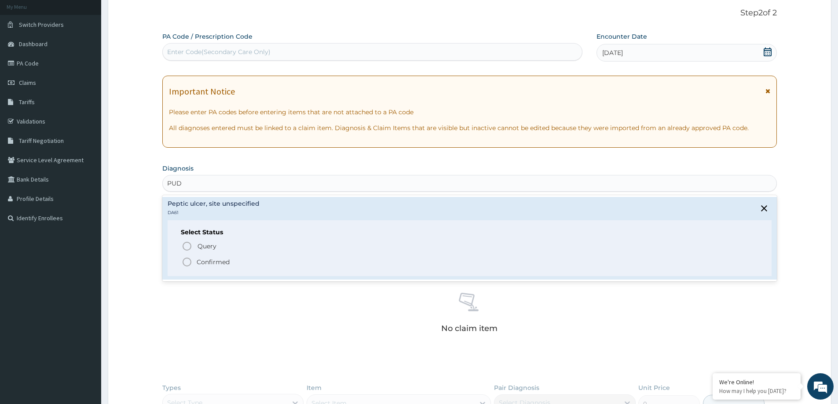
click at [220, 264] on p "Confirmed" at bounding box center [213, 262] width 33 height 9
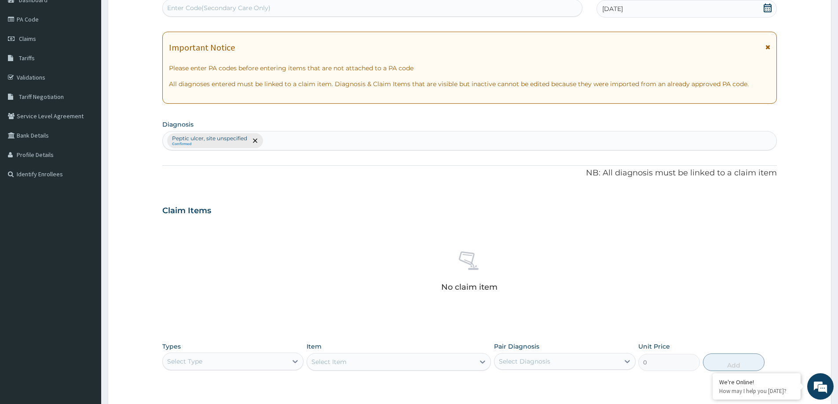
scroll to position [221, 0]
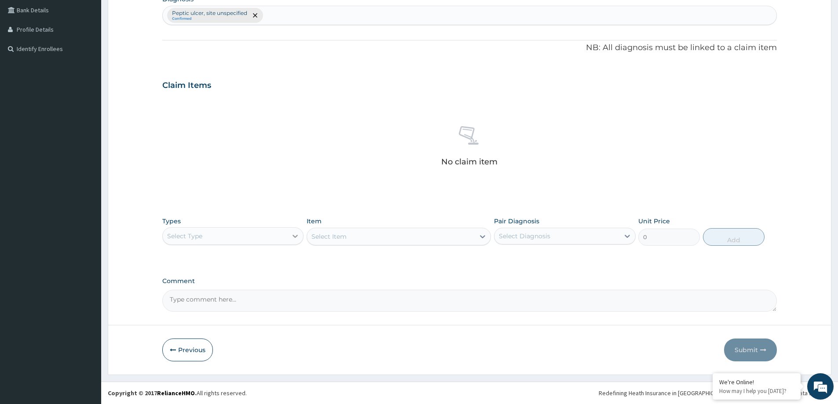
click at [288, 238] on div at bounding box center [295, 236] width 16 height 16
drag, startPoint x: 274, startPoint y: 293, endPoint x: 316, endPoint y: 268, distance: 49.3
click at [278, 291] on div "Procedures" at bounding box center [232, 290] width 141 height 16
click at [402, 233] on div "Select Item" at bounding box center [399, 237] width 184 height 18
click at [422, 236] on div "Select Item" at bounding box center [399, 237] width 184 height 18
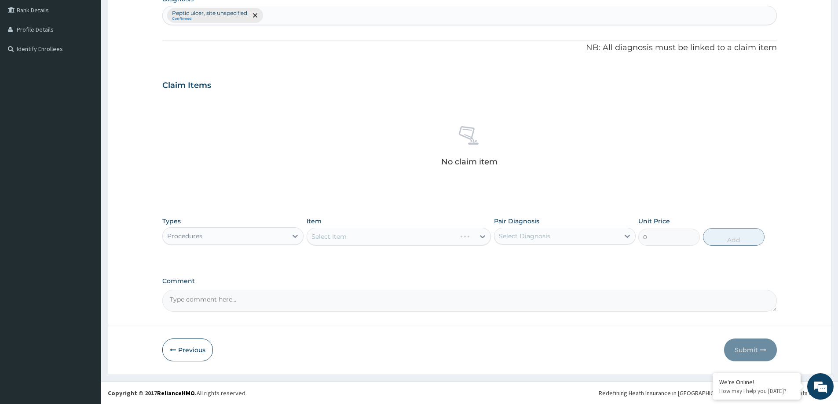
click at [422, 236] on div "Select Item" at bounding box center [399, 237] width 184 height 18
click at [425, 241] on div "Select Item" at bounding box center [399, 237] width 184 height 18
click at [425, 238] on div "Select Item" at bounding box center [399, 237] width 184 height 18
click at [367, 233] on div "Select Item" at bounding box center [399, 237] width 184 height 18
click at [369, 234] on div "Select Item" at bounding box center [399, 237] width 184 height 18
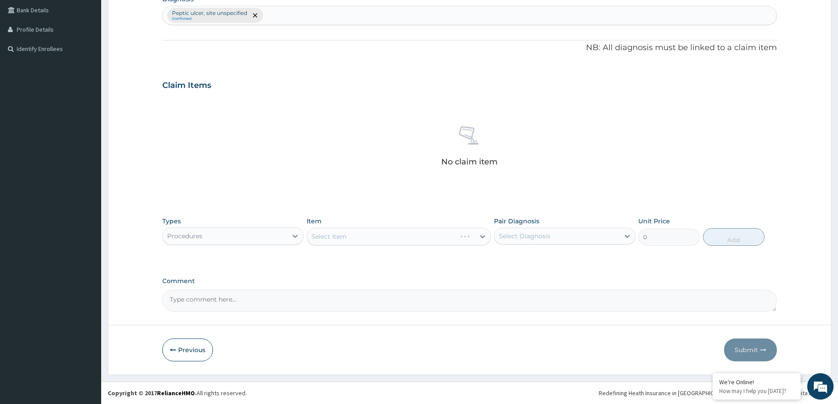
click at [457, 240] on div "Select Item" at bounding box center [399, 237] width 184 height 18
click at [382, 241] on div "Select Item" at bounding box center [399, 237] width 184 height 18
click at [396, 239] on div "Select Item" at bounding box center [391, 237] width 168 height 14
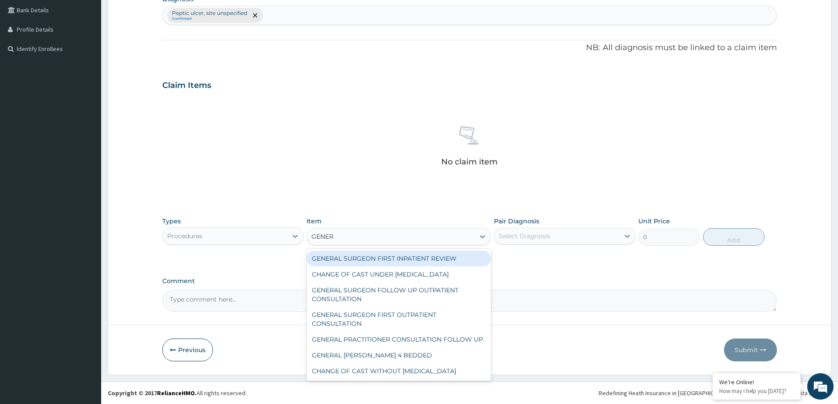
type input "GENERA"
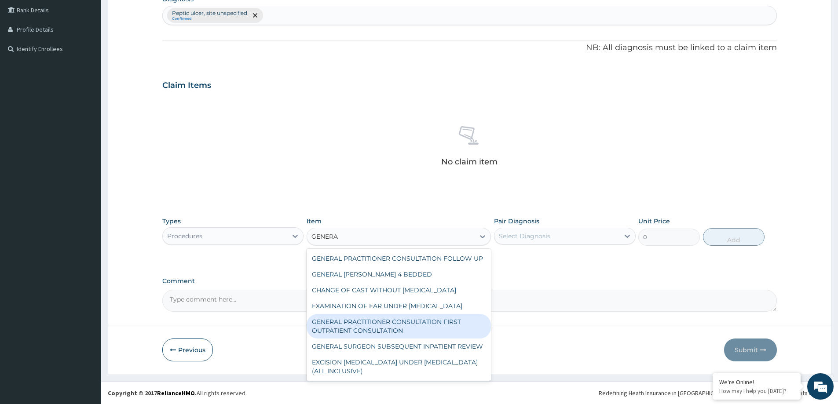
click at [411, 334] on div "GENERAL PRACTITIONER CONSULTATION FIRST OUTPATIENT CONSULTATION" at bounding box center [399, 326] width 184 height 25
type input "3547.5"
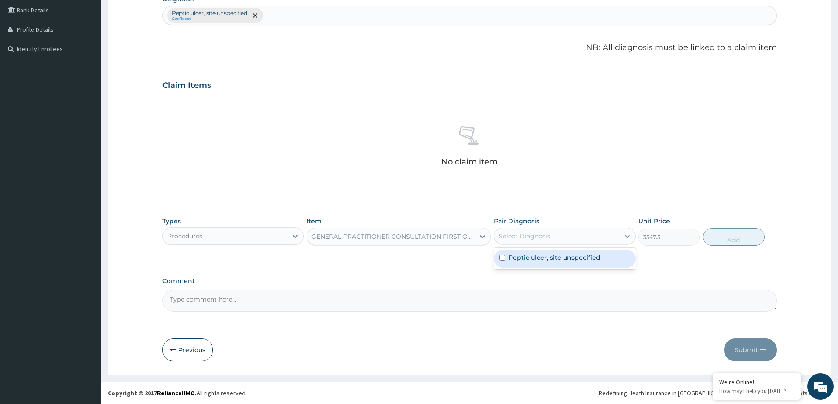
drag, startPoint x: 566, startPoint y: 238, endPoint x: 551, endPoint y: 250, distance: 20.0
click at [567, 238] on div "Select Diagnosis" at bounding box center [557, 236] width 125 height 14
drag, startPoint x: 550, startPoint y: 260, endPoint x: 594, endPoint y: 258, distance: 44.0
click at [553, 260] on label "Peptic ulcer, site unspecified" at bounding box center [555, 257] width 92 height 9
checkbox input "true"
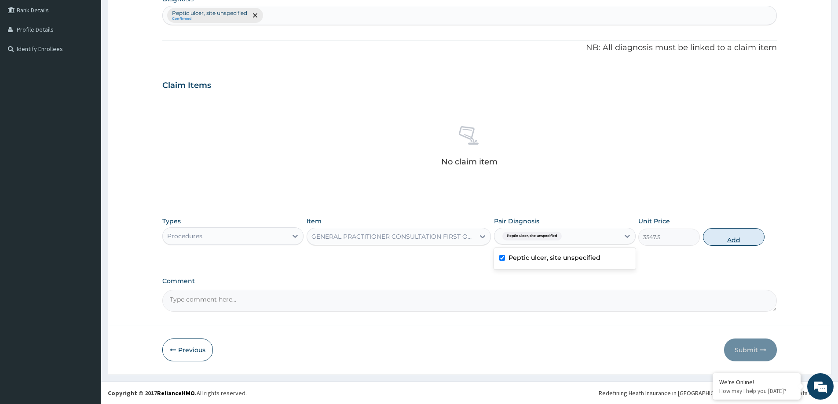
drag, startPoint x: 727, startPoint y: 241, endPoint x: 94, endPoint y: 263, distance: 633.6
click at [723, 241] on button "Add" at bounding box center [734, 237] width 62 height 18
type input "0"
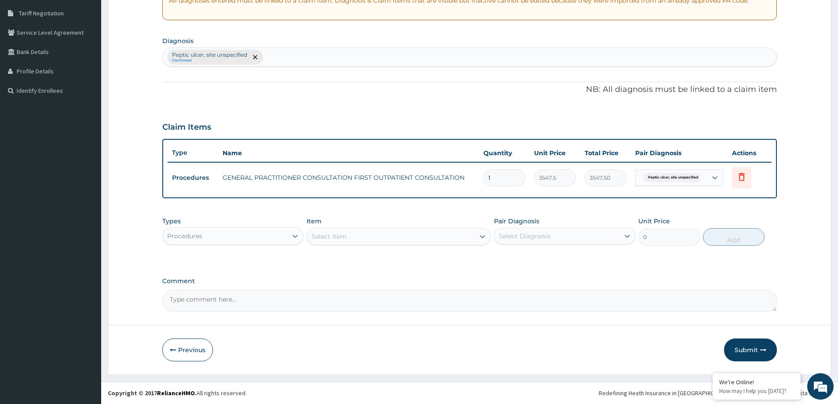
scroll to position [180, 0]
click at [231, 235] on div "Procedures" at bounding box center [225, 236] width 125 height 14
